Goal: Transaction & Acquisition: Purchase product/service

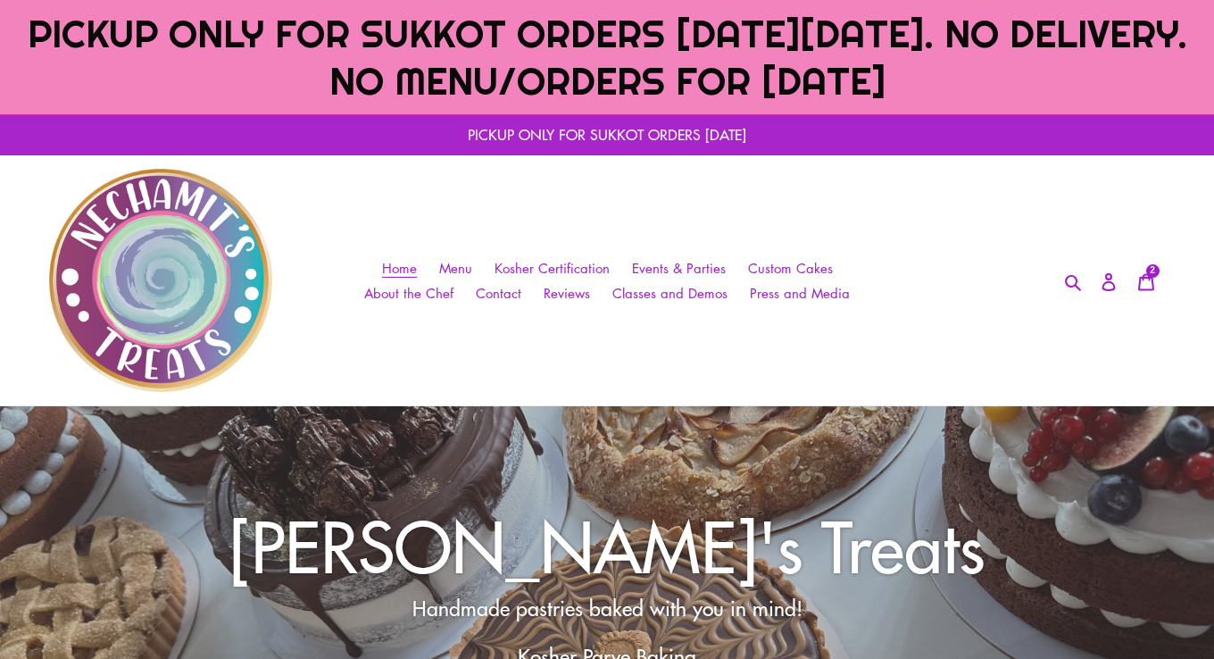
click at [575, 140] on p "PICKUP ONLY FOR SUKKOT ORDERS [DATE]" at bounding box center [607, 134] width 1214 height 41
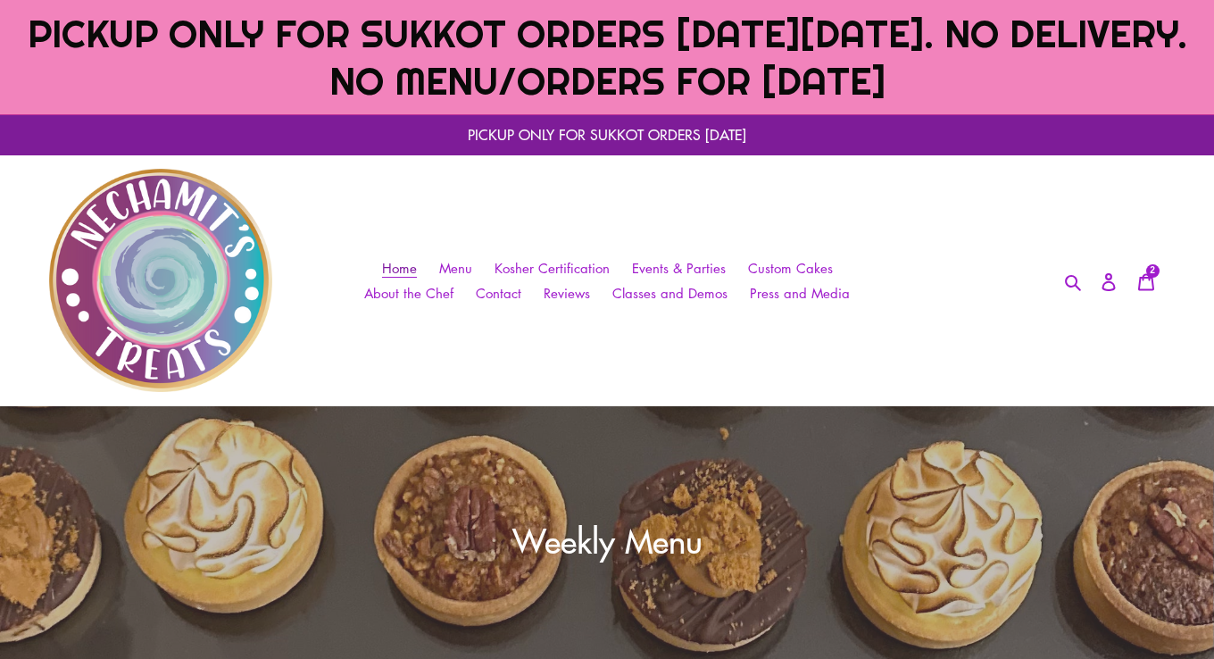
click at [411, 273] on span "Home" at bounding box center [399, 268] width 35 height 19
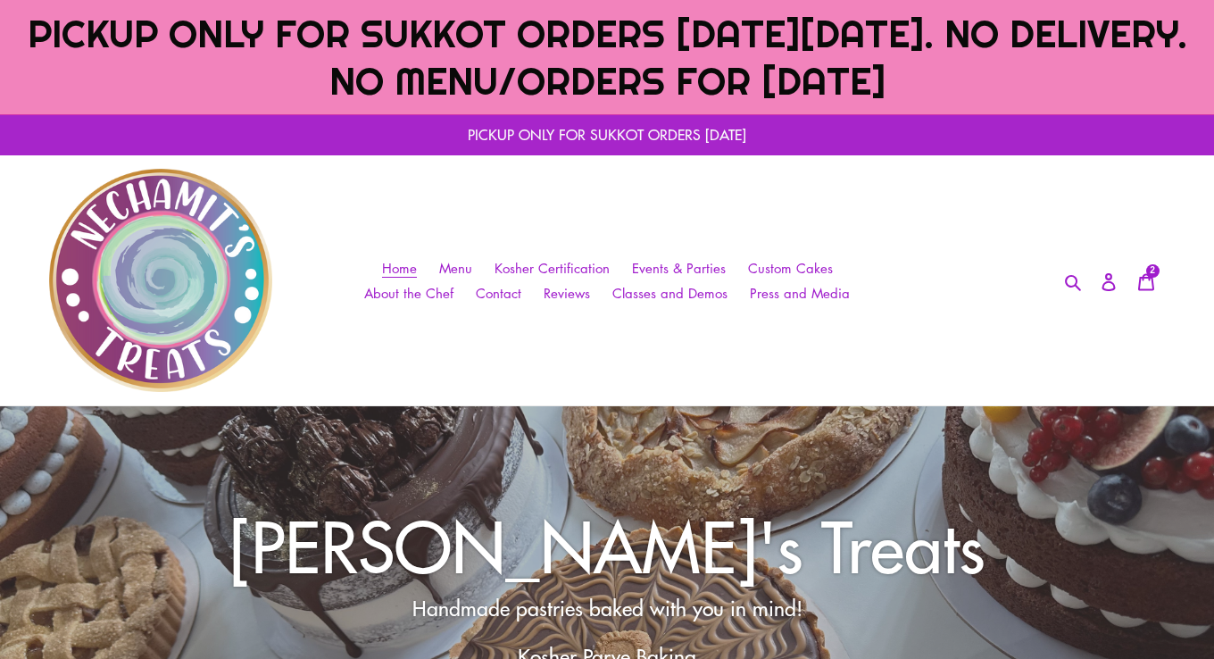
click at [610, 129] on p "PICKUP ONLY FOR SUKKOT ORDERS [DATE]" at bounding box center [607, 134] width 1214 height 41
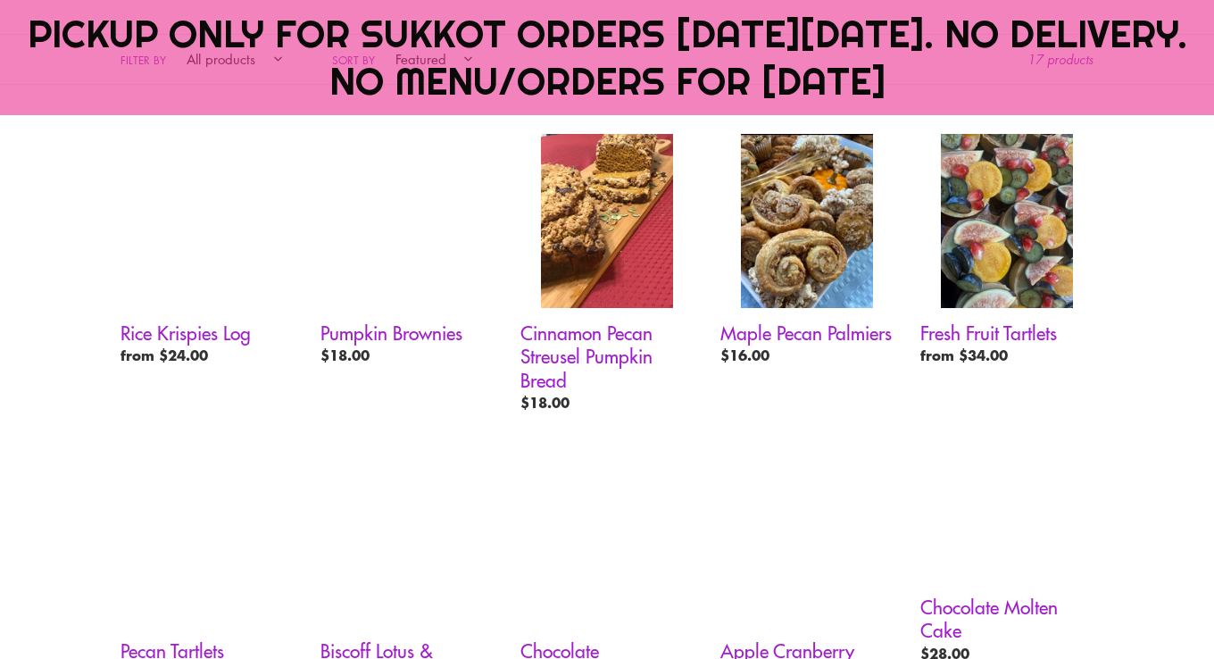
scroll to position [1061, 0]
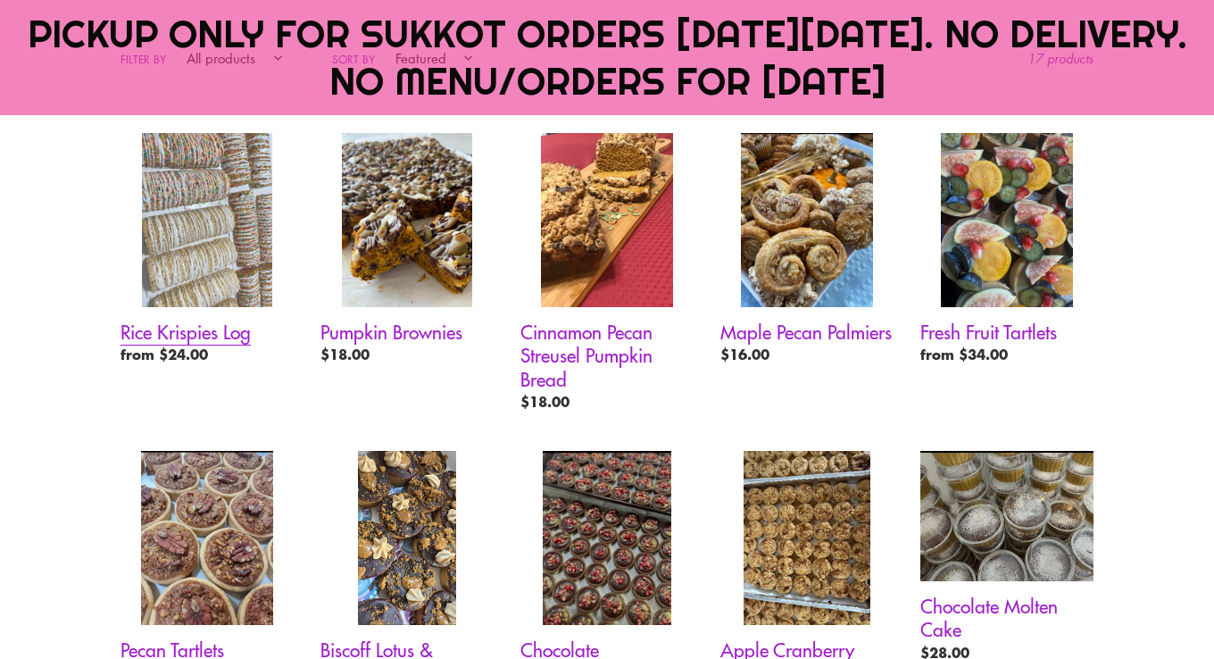
click at [183, 239] on link "Rice Krispies Log" at bounding box center [207, 252] width 173 height 239
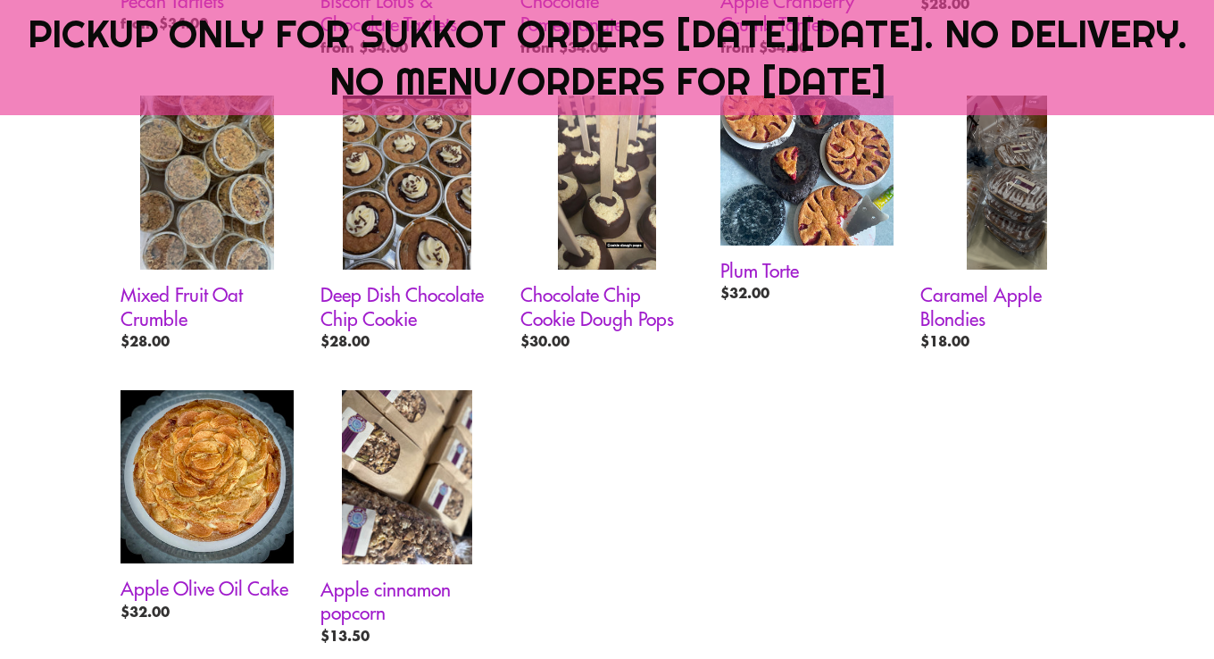
scroll to position [1711, 0]
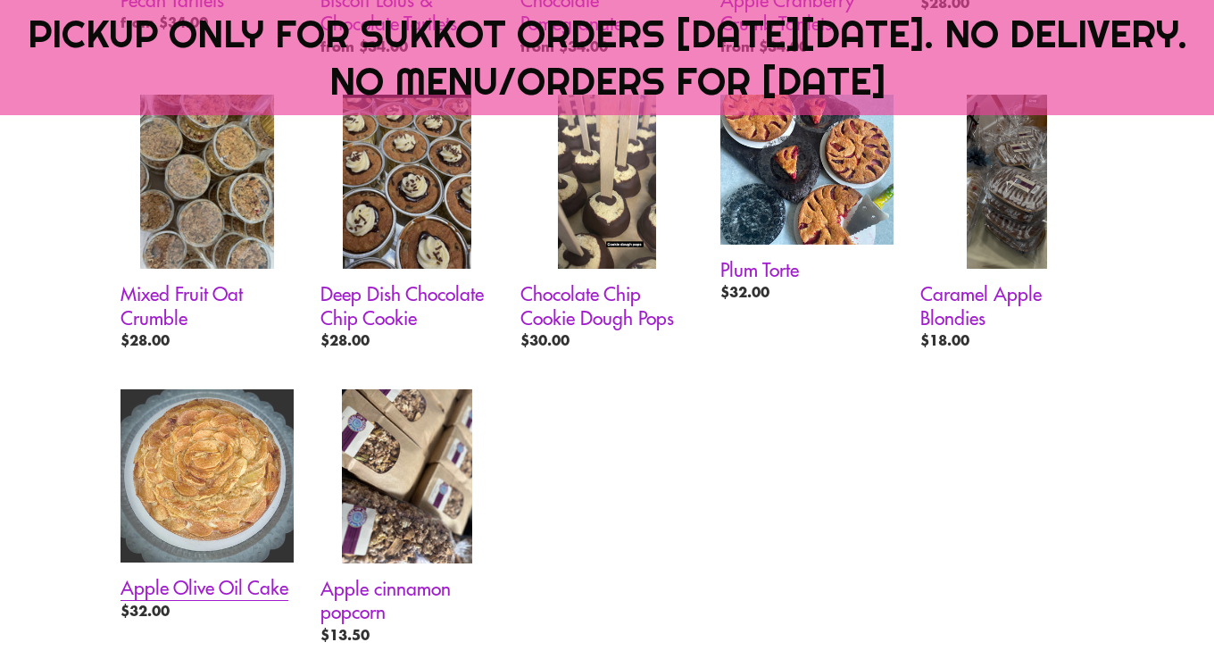
click at [271, 505] on link "Apple Olive Oil Cake" at bounding box center [207, 508] width 173 height 238
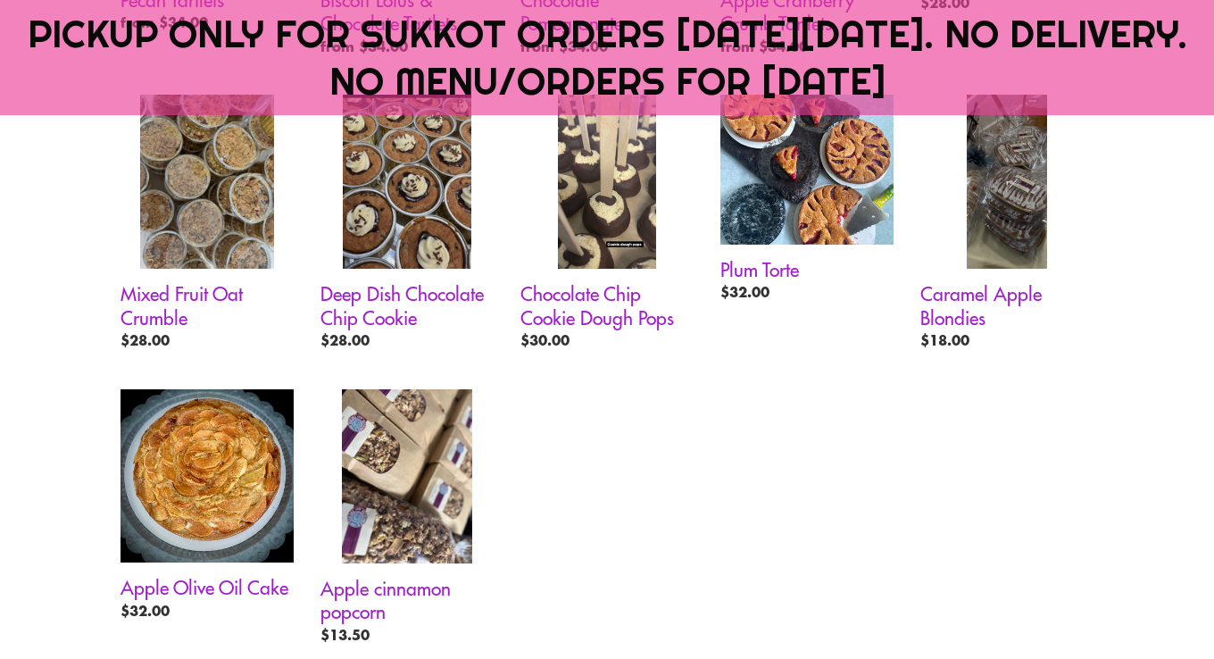
scroll to position [1708, 0]
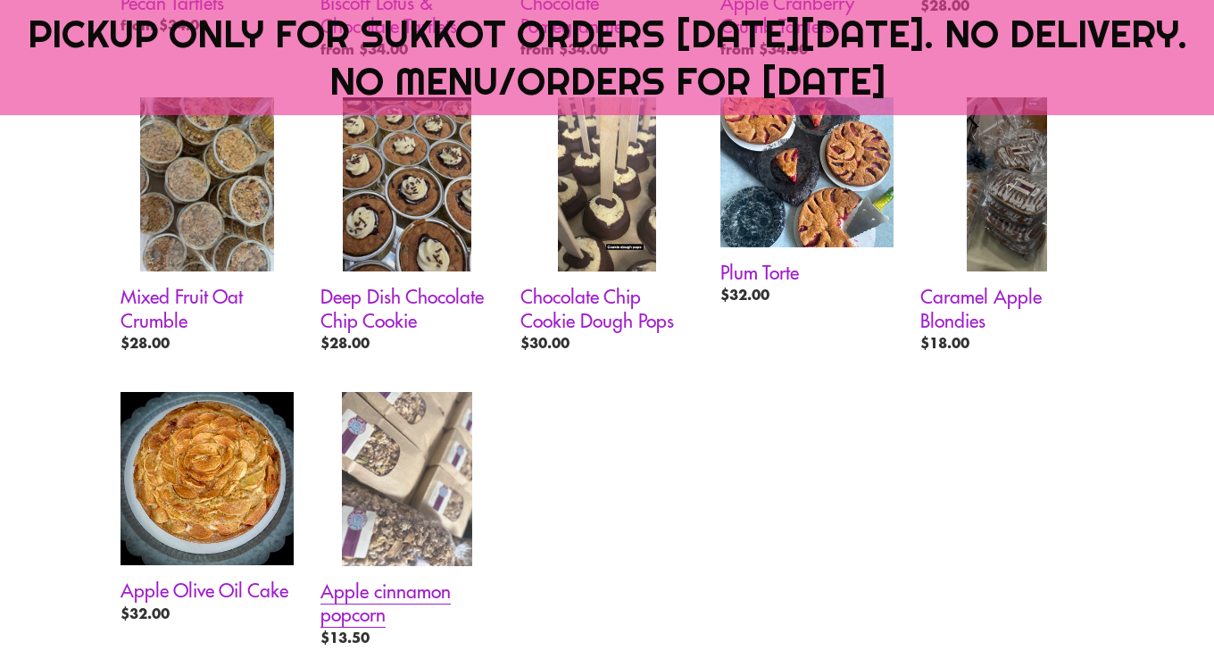
click at [432, 504] on link "Apple cinnamon popcorn" at bounding box center [407, 523] width 173 height 263
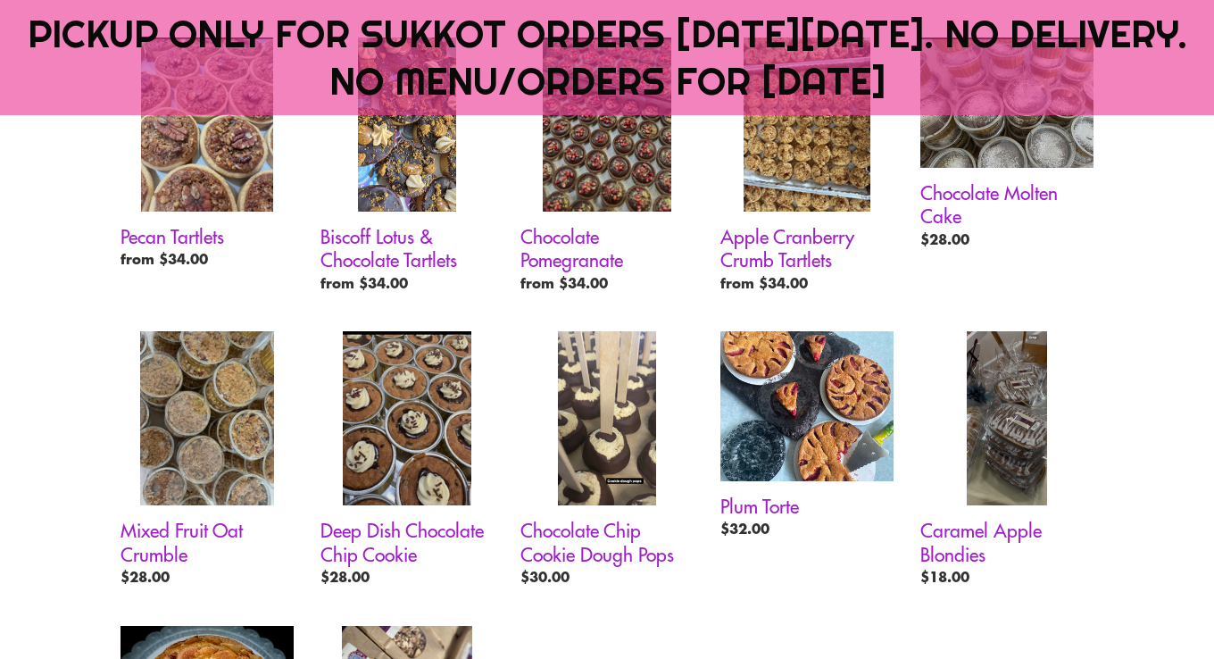
scroll to position [1476, 0]
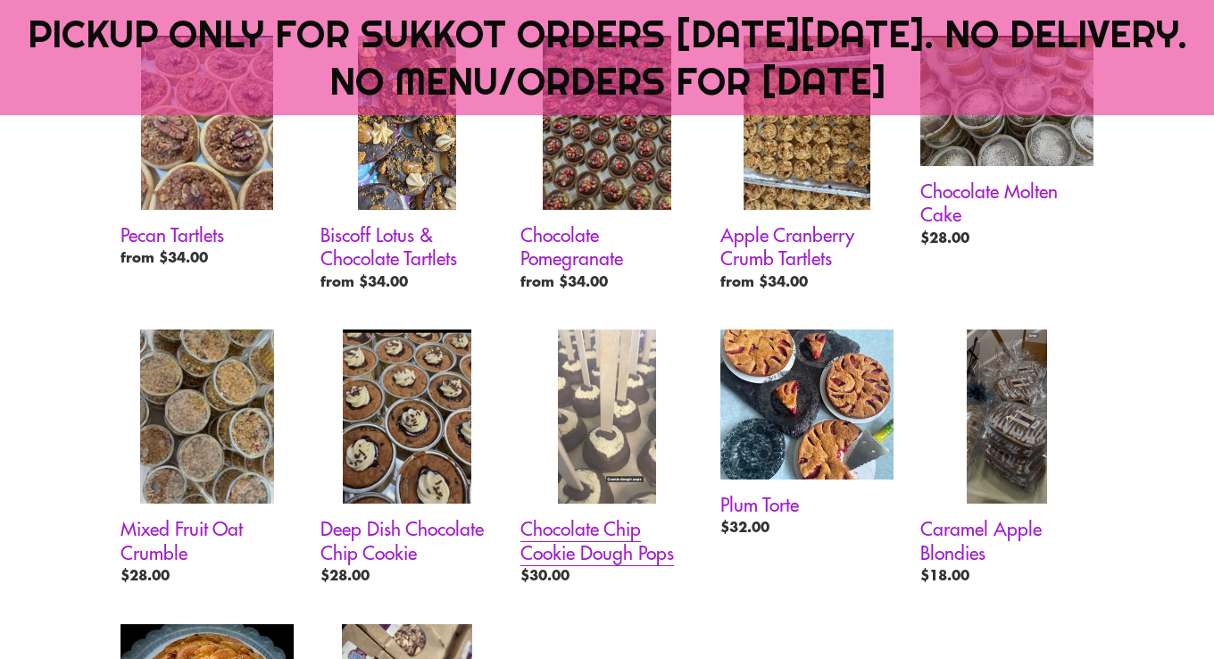
click at [599, 433] on link "Chocolate Chip Cookie Dough Pops" at bounding box center [607, 461] width 173 height 263
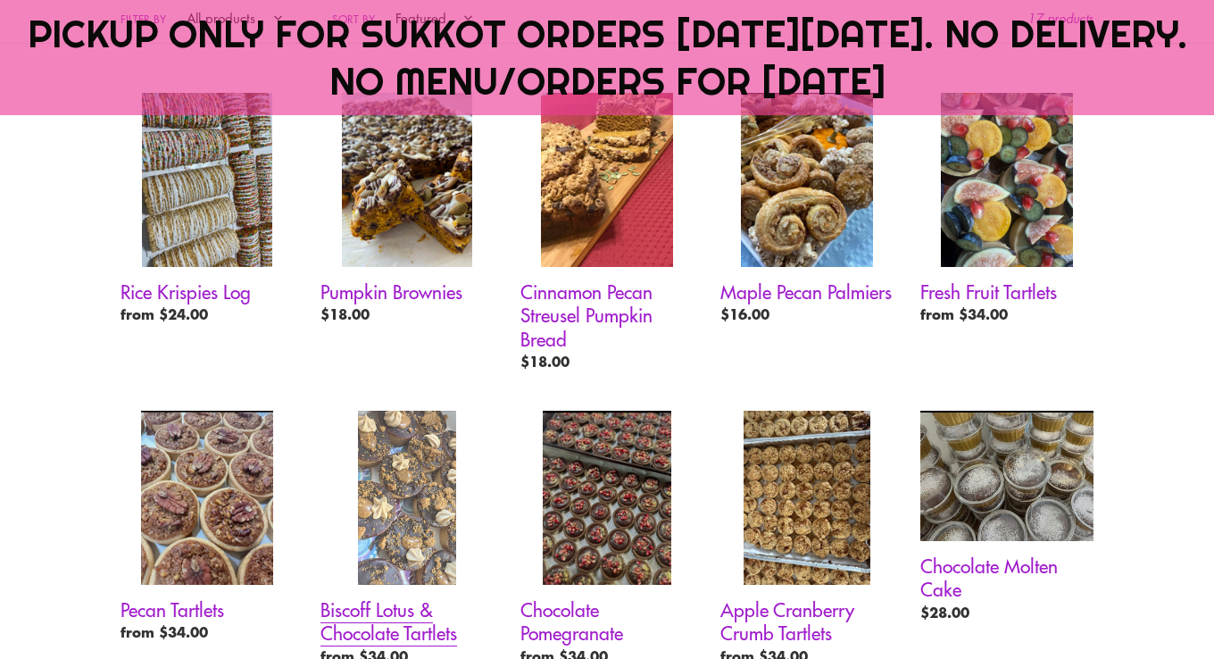
scroll to position [1003, 0]
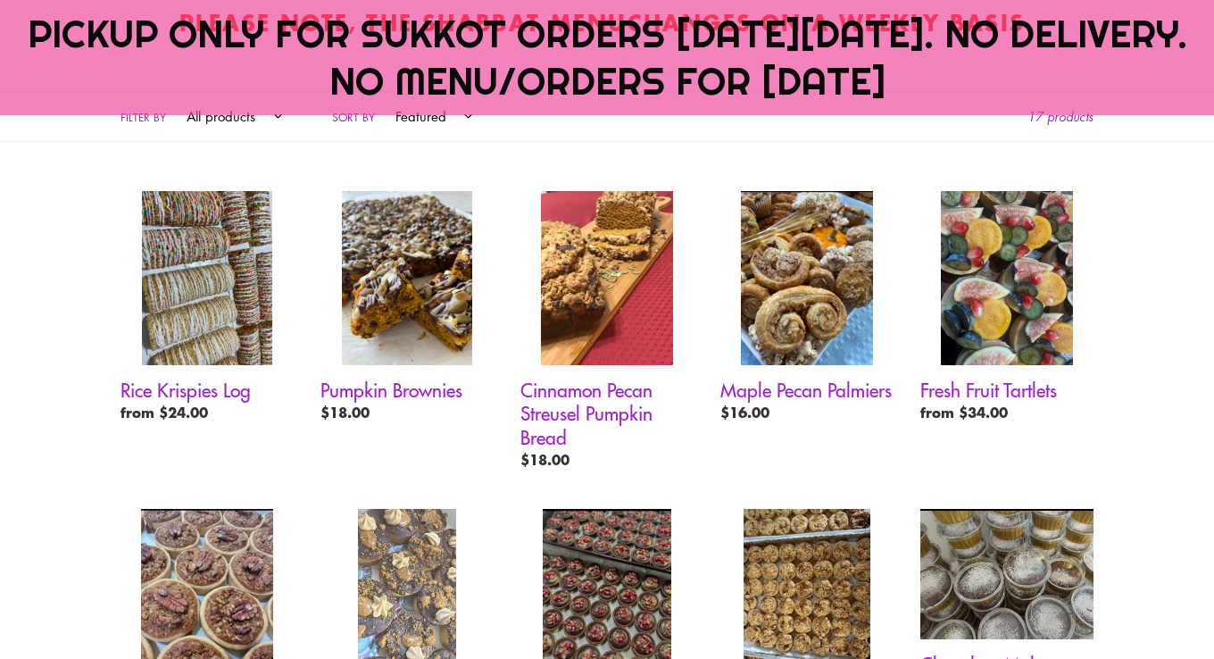
click at [403, 563] on link "Biscoff Lotus & Chocolate Tartlets" at bounding box center [407, 640] width 173 height 263
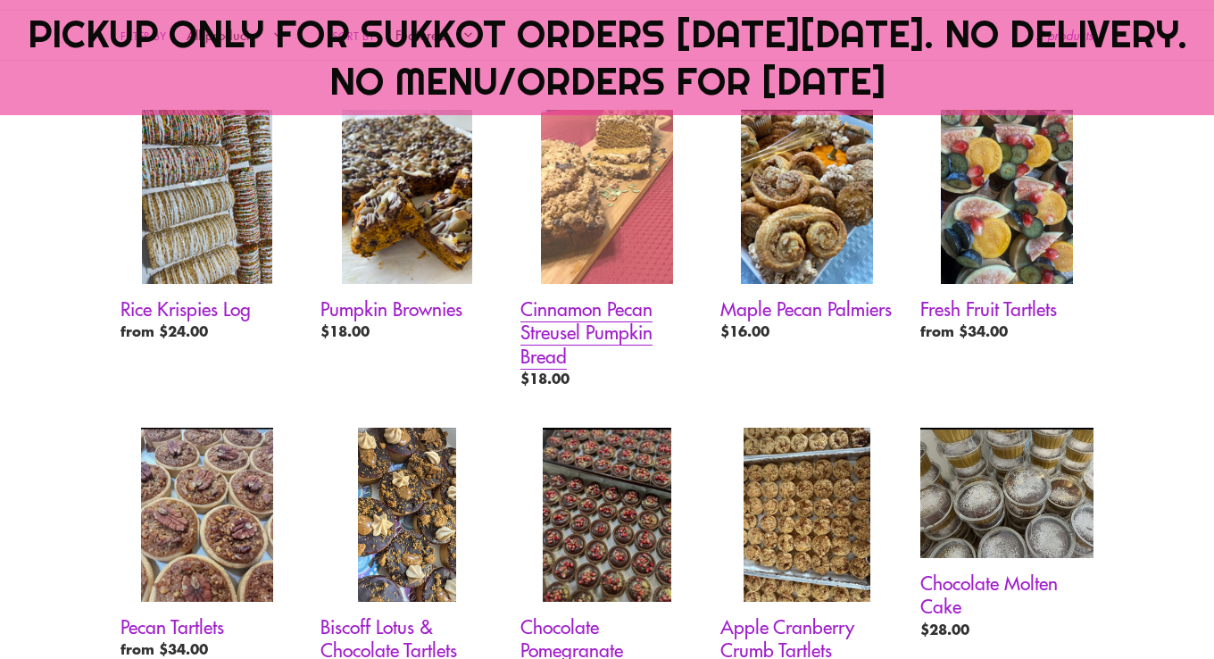
scroll to position [1085, 0]
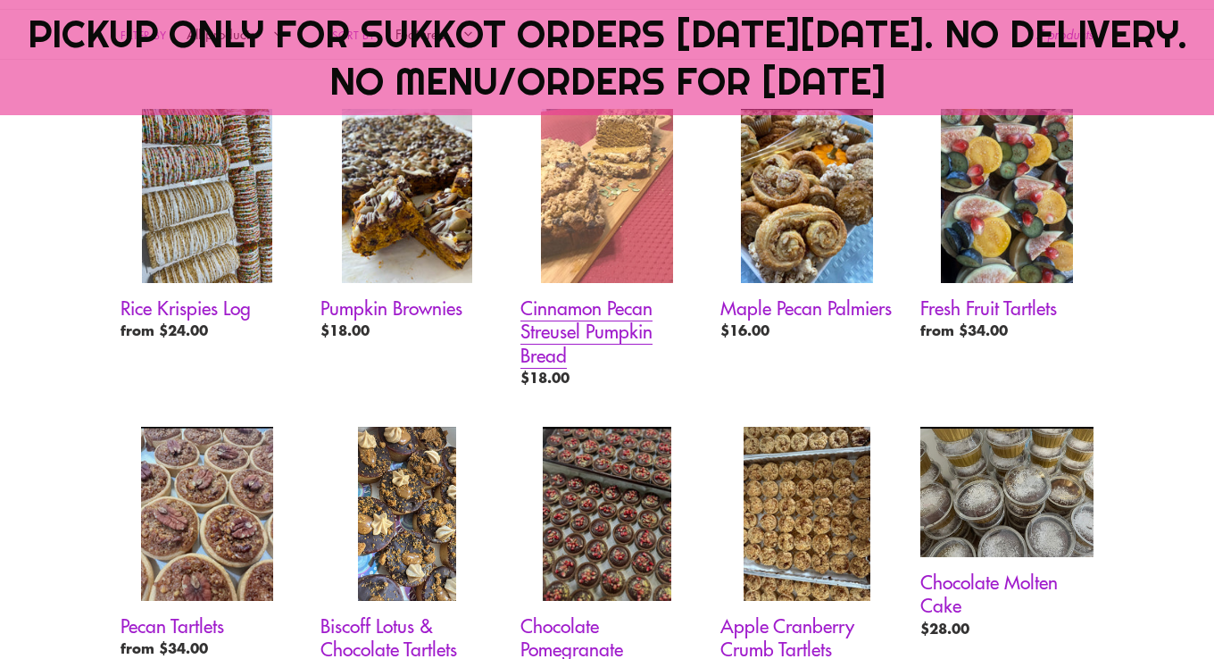
click at [601, 202] on link "Cinnamon Pecan Streusel Pumpkin Bread" at bounding box center [607, 252] width 173 height 287
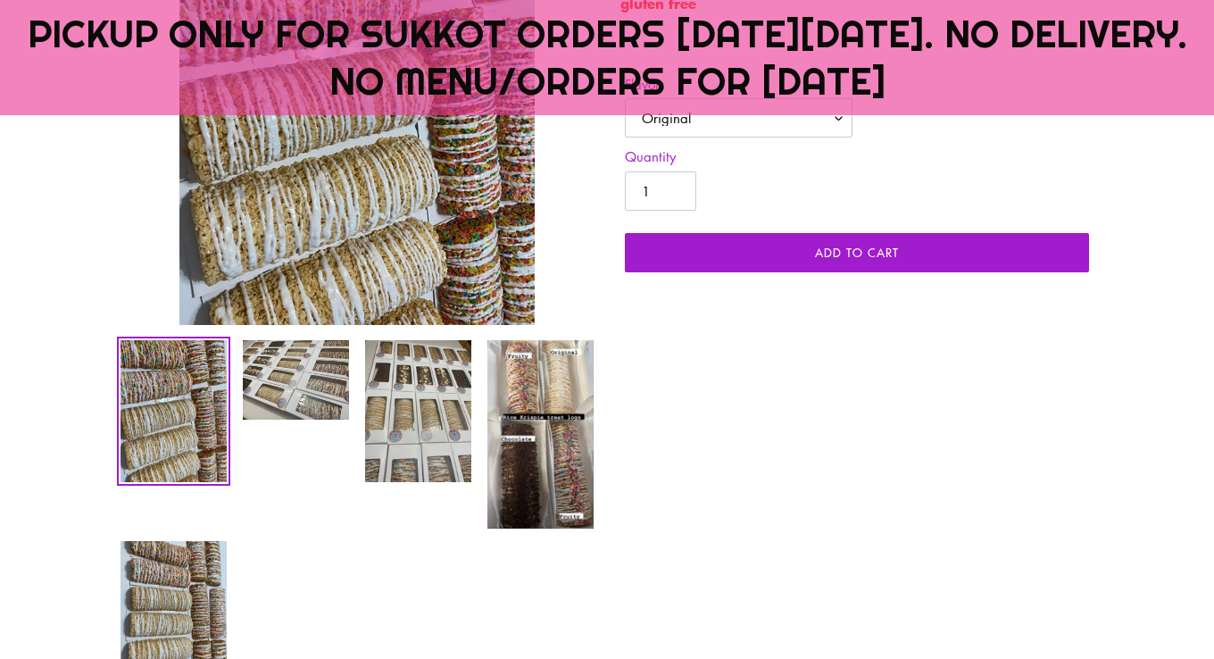
scroll to position [628, 0]
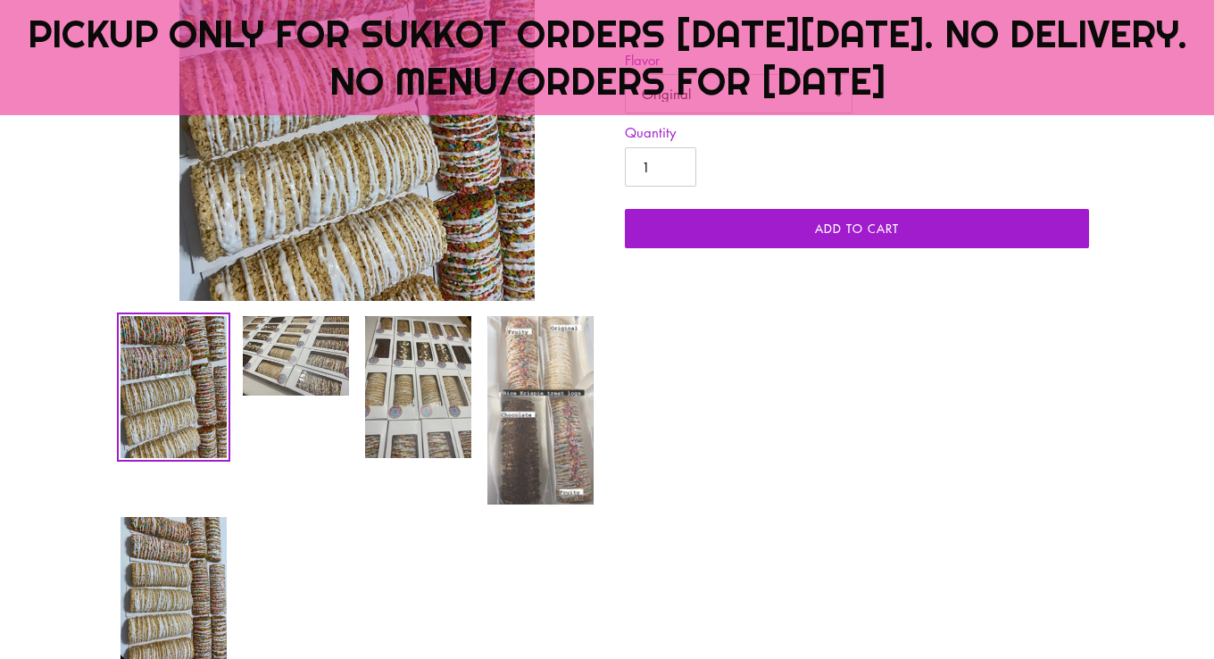
click at [532, 485] on img at bounding box center [541, 410] width 110 height 192
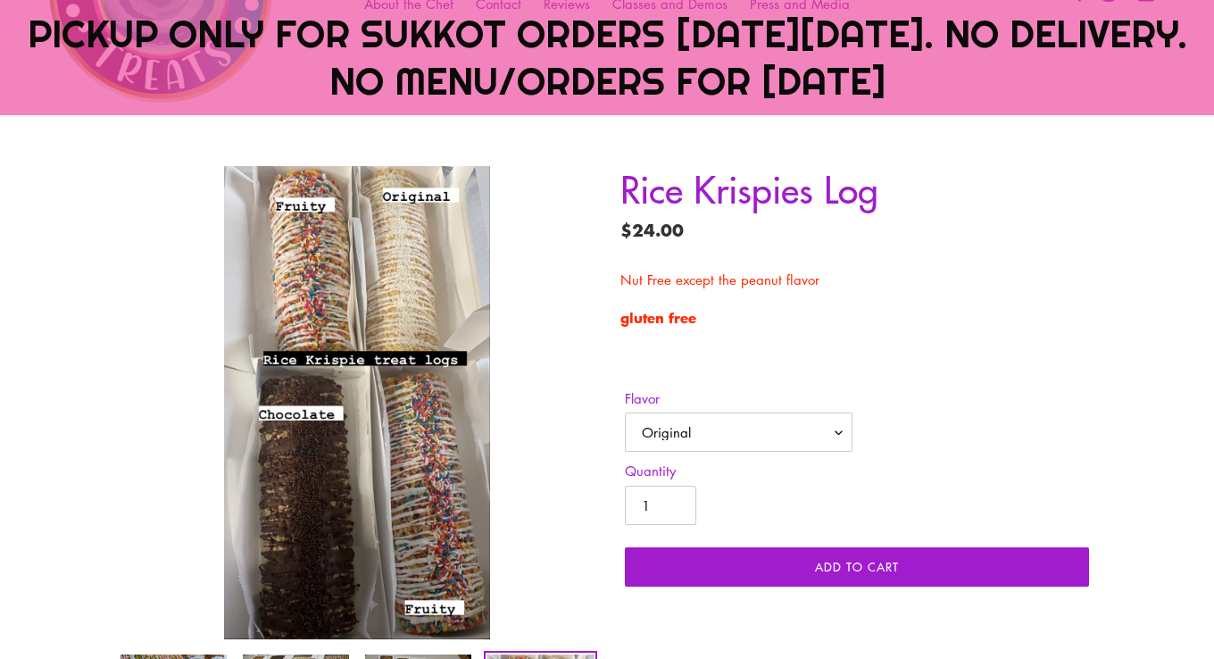
scroll to position [290, 0]
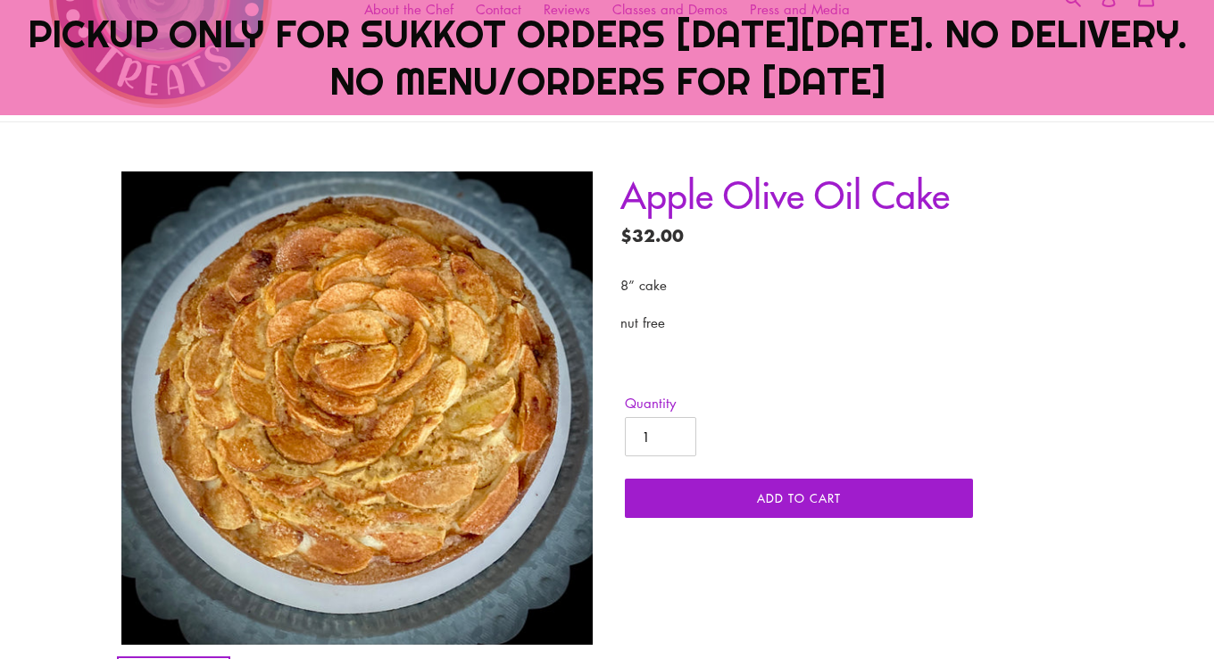
scroll to position [285, 0]
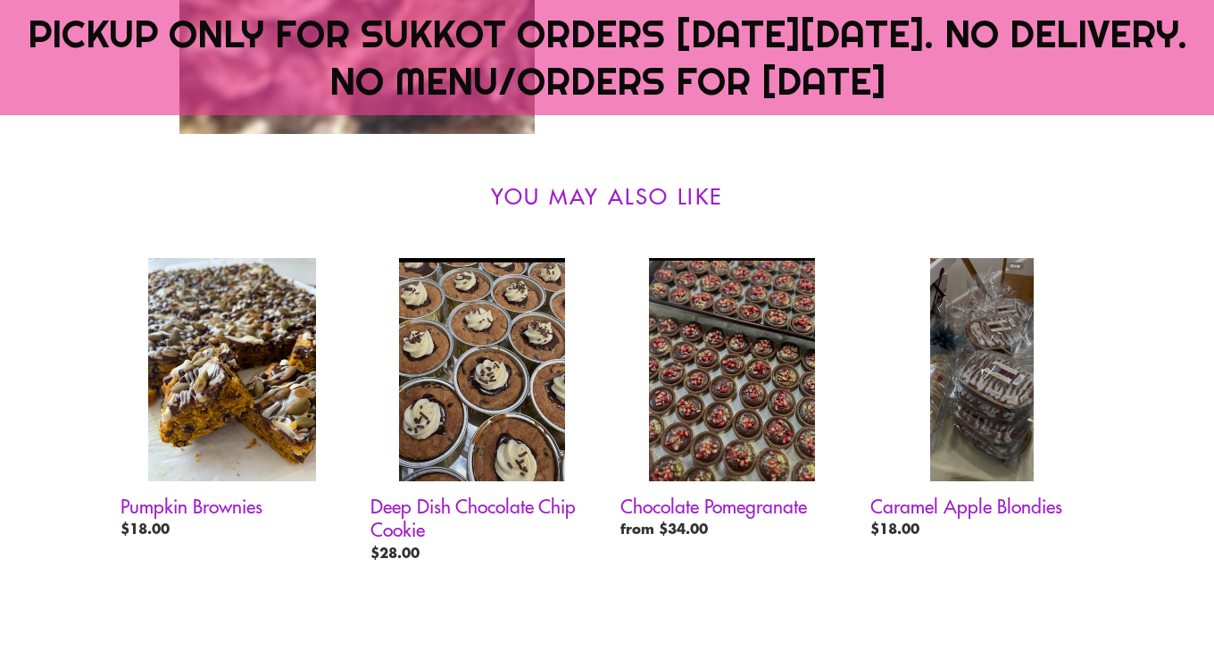
scroll to position [796, 0]
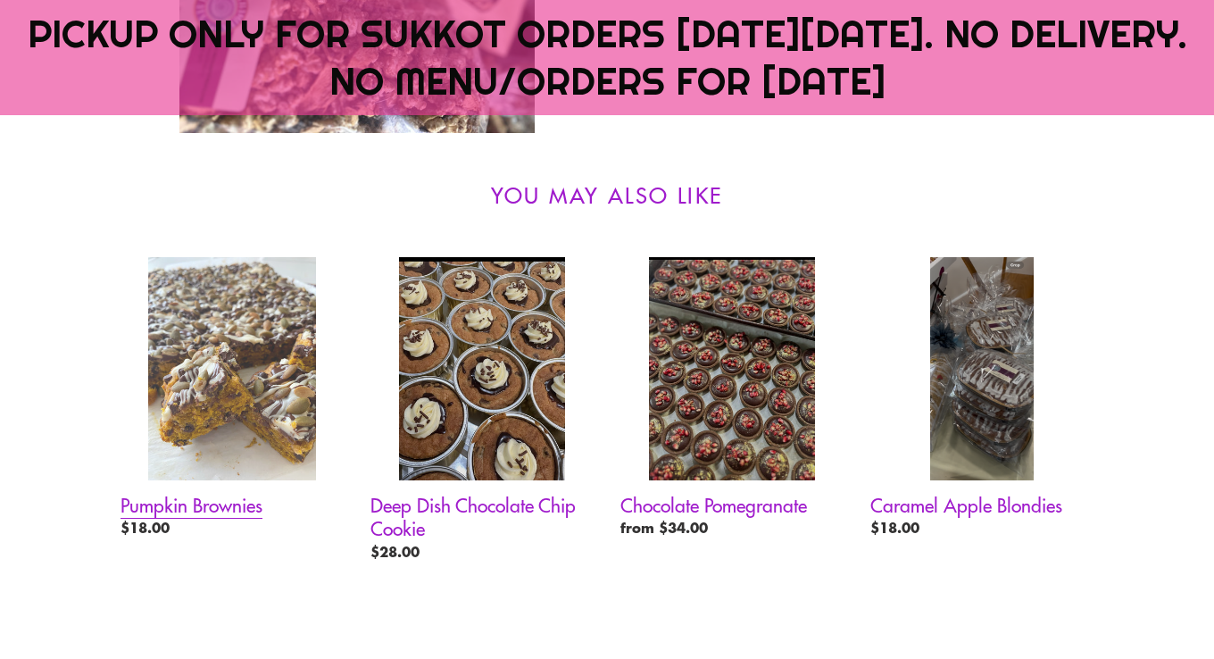
click at [214, 464] on link "Pumpkin Brownies" at bounding box center [232, 401] width 223 height 288
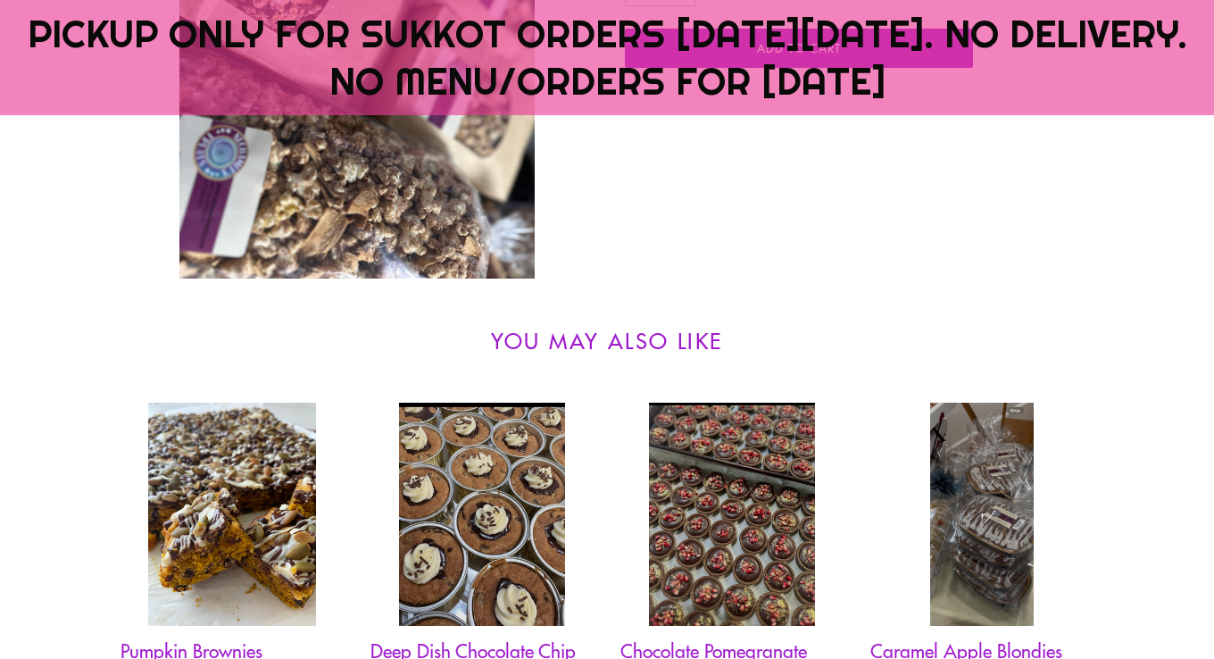
scroll to position [807, 0]
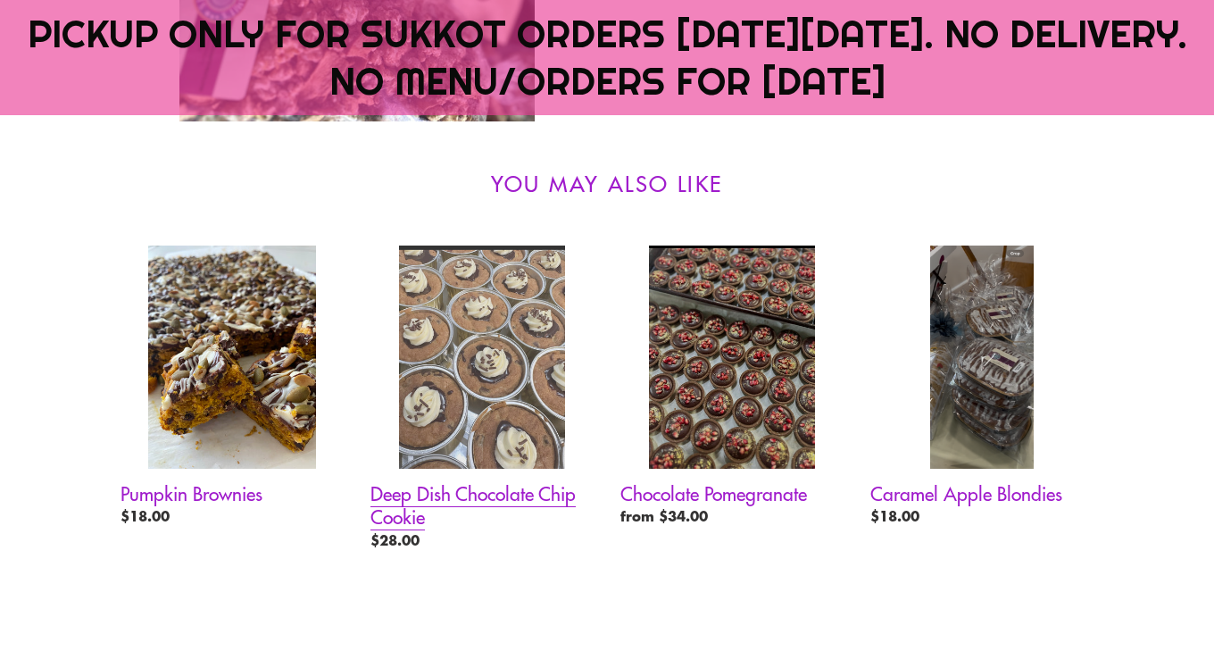
click at [462, 379] on link "Deep Dish Chocolate Chip Cookie" at bounding box center [482, 402] width 223 height 312
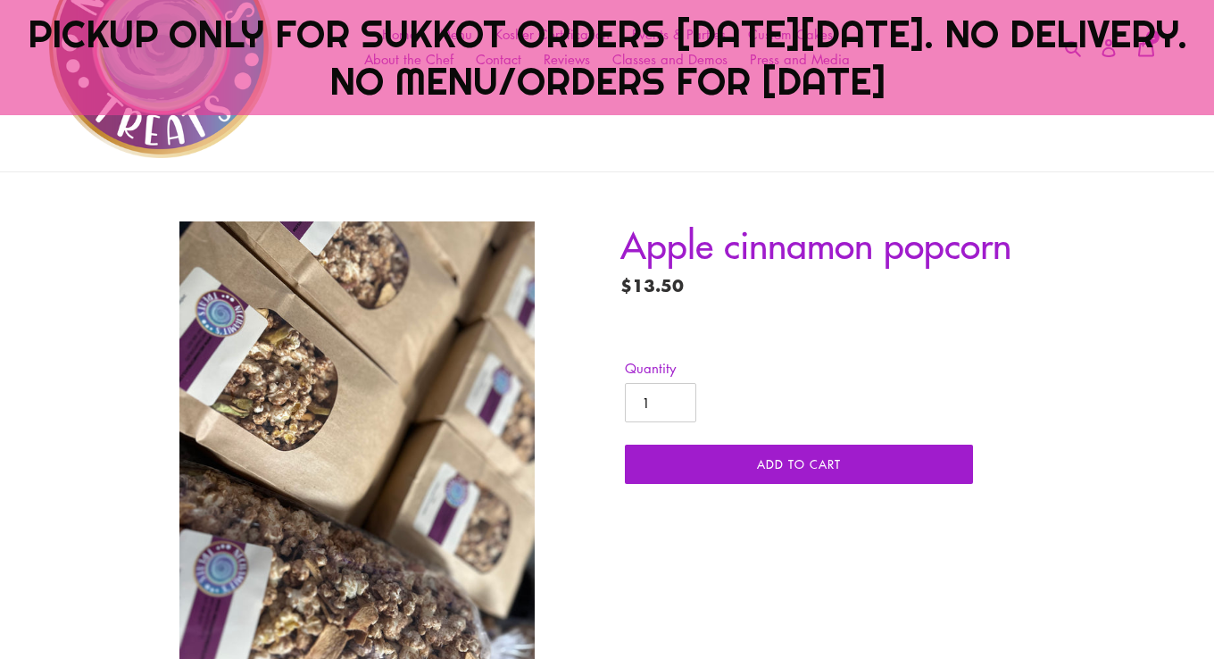
scroll to position [0, 0]
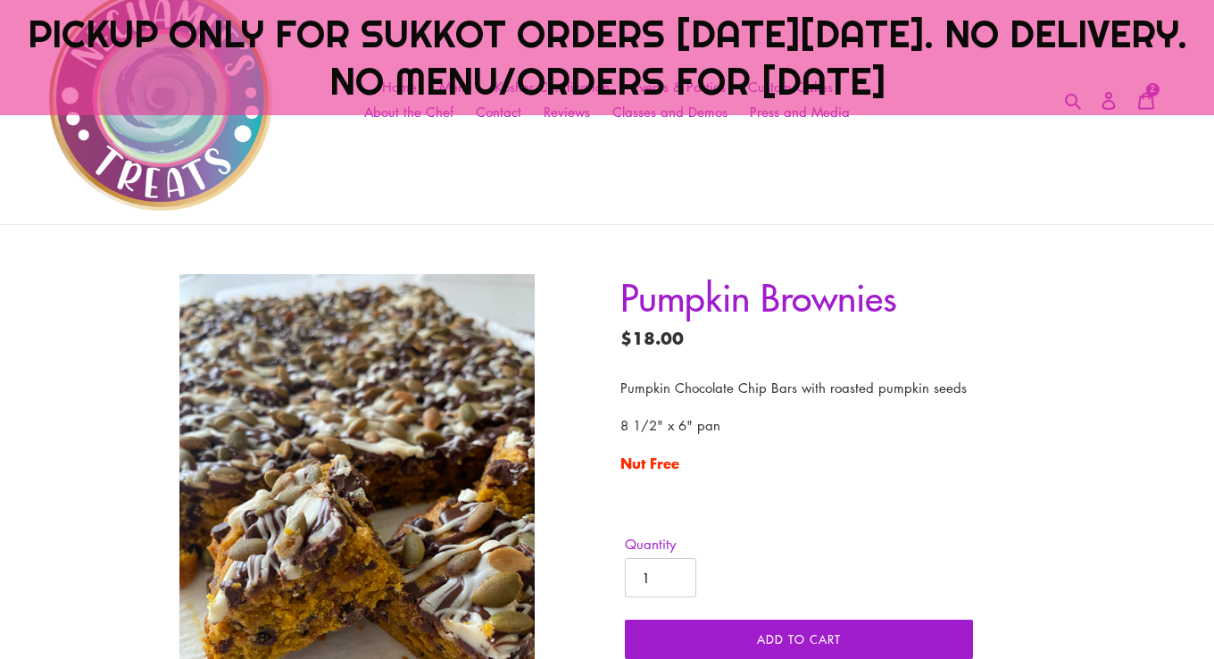
scroll to position [280, 0]
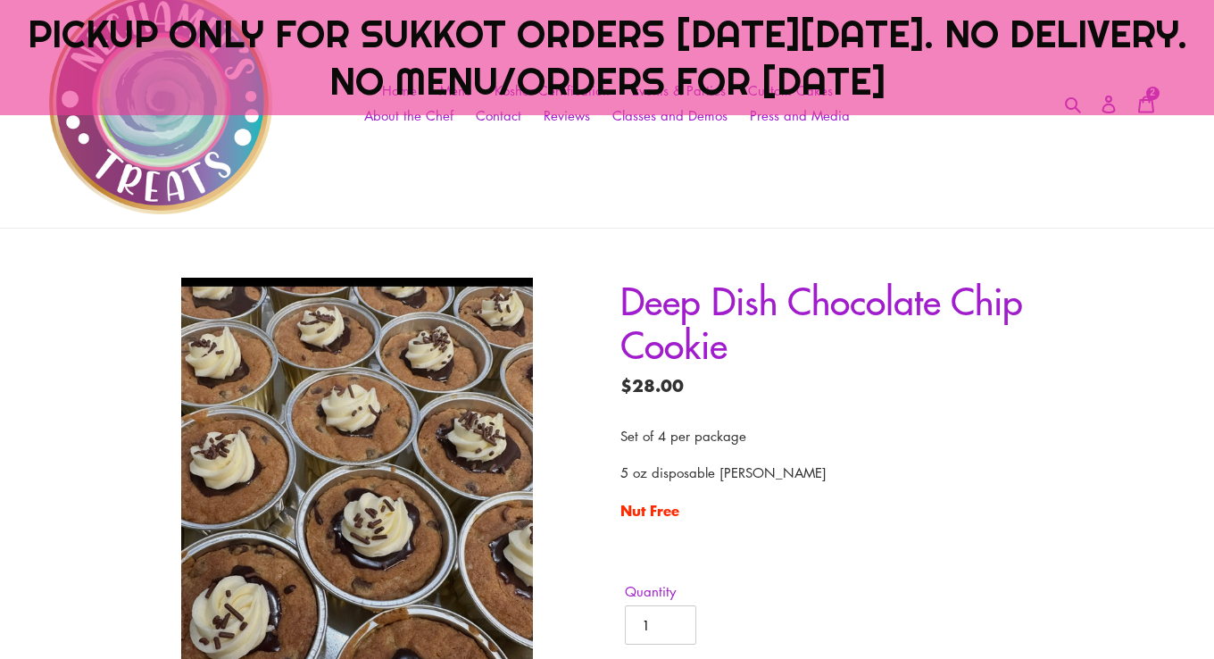
scroll to position [179, 0]
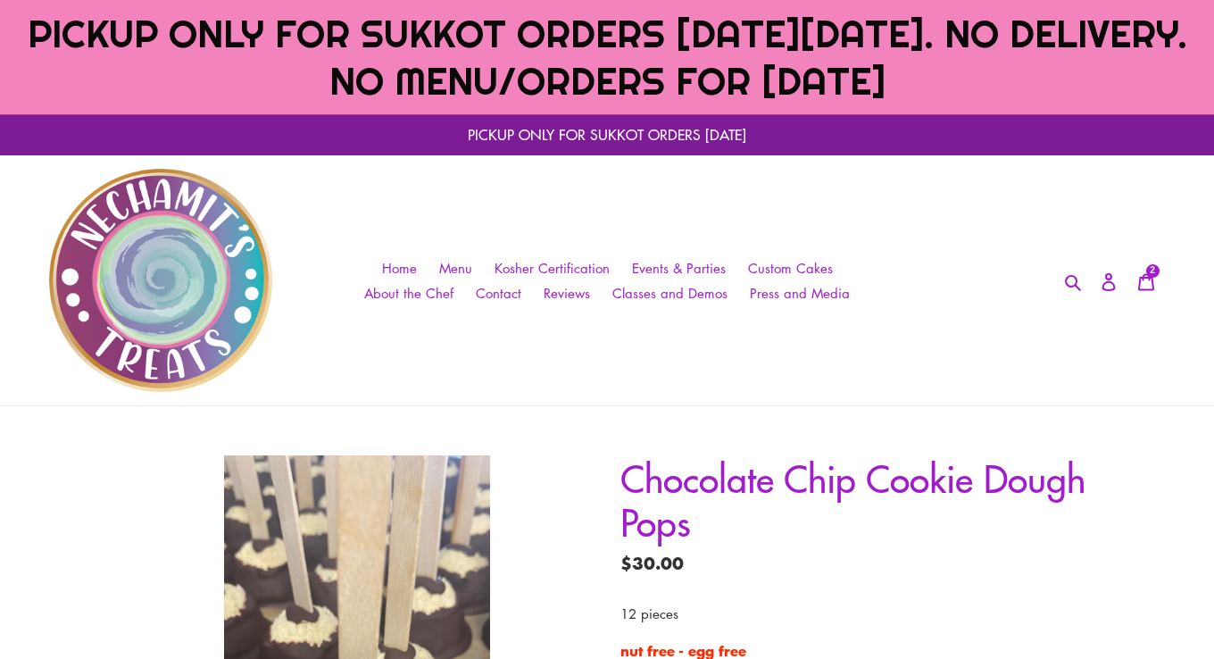
scroll to position [207, 0]
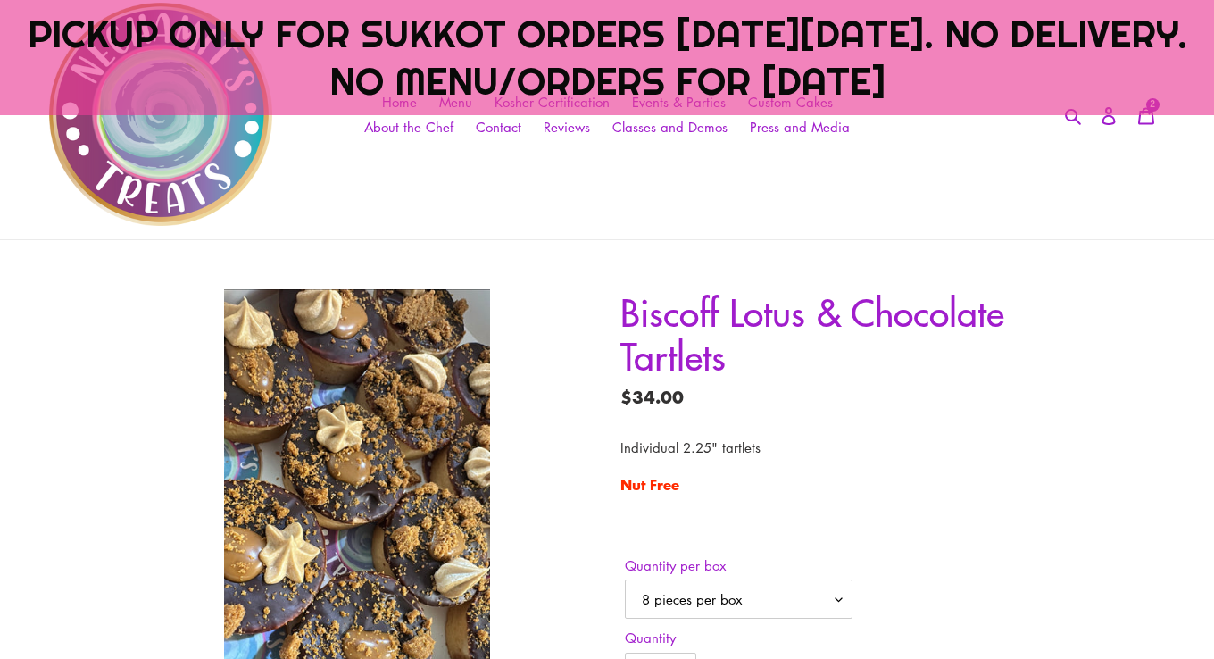
scroll to position [188, 0]
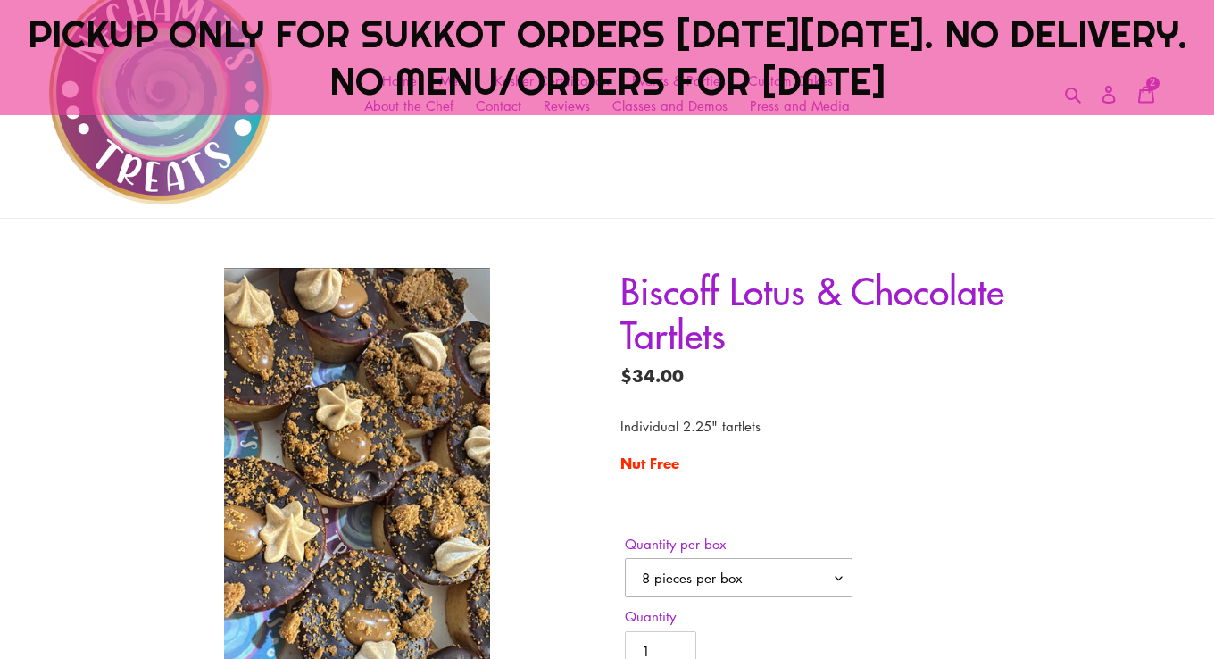
click at [726, 581] on select "8 pieces per box 12 pieces per box" at bounding box center [739, 577] width 228 height 39
select select "12 pieces per box"
click at [625, 558] on select "8 pieces per box 12 pieces per box" at bounding box center [739, 577] width 228 height 39
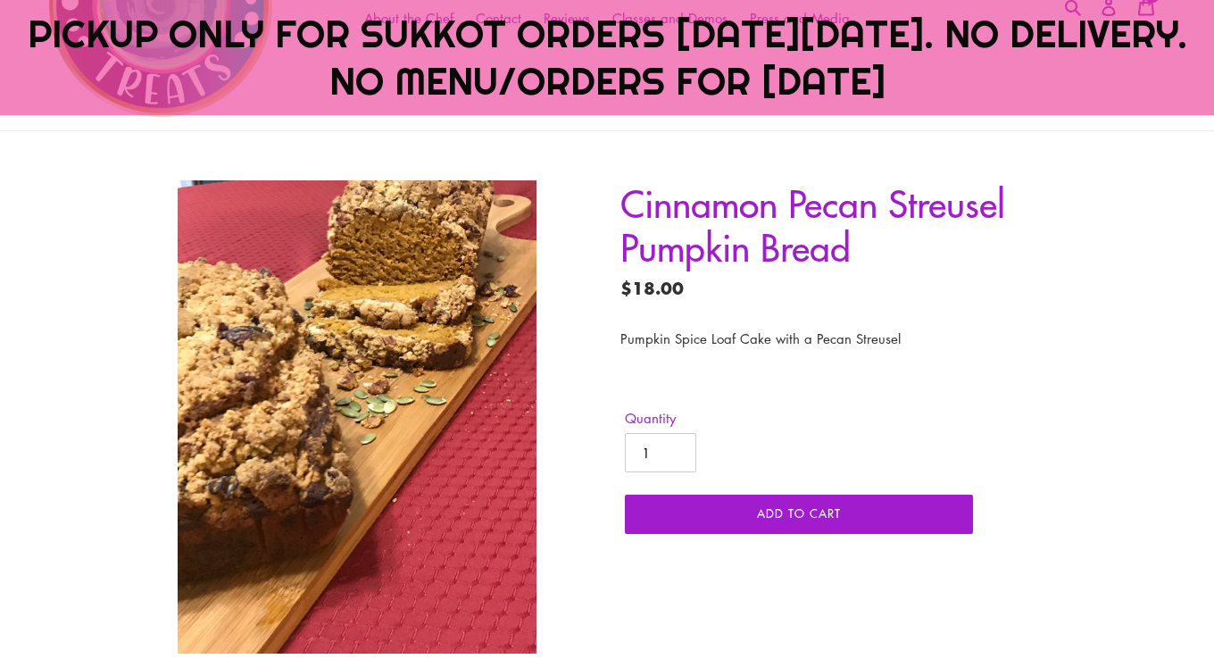
scroll to position [281, 0]
